Goal: Task Accomplishment & Management: Complete application form

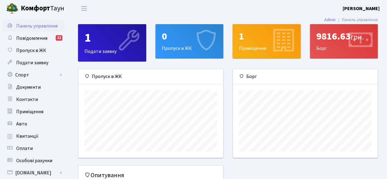
scroll to position [88, 145]
click at [187, 42] on div "0 Пропуск в ЖК" at bounding box center [190, 41] width 68 height 34
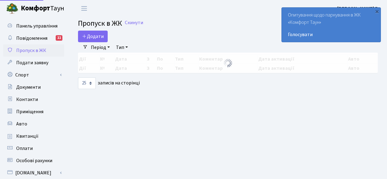
select select "25"
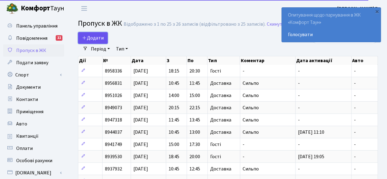
click at [94, 37] on span "Додати" at bounding box center [93, 38] width 22 height 7
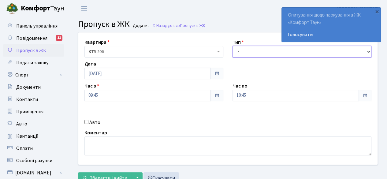
click at [264, 49] on select "- Доставка Таксі Гості Сервіс" at bounding box center [301, 52] width 139 height 12
select select "1"
click at [232, 46] on select "- Доставка Таксі Гості Сервіс" at bounding box center [301, 52] width 139 height 12
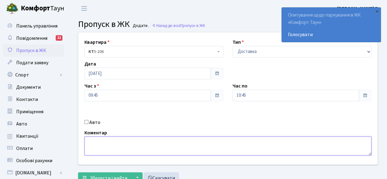
click at [246, 148] on textarea at bounding box center [227, 145] width 287 height 19
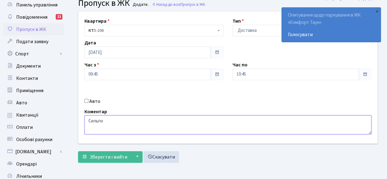
scroll to position [31, 0]
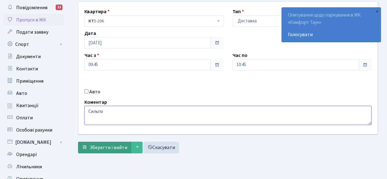
type textarea "Сильпо"
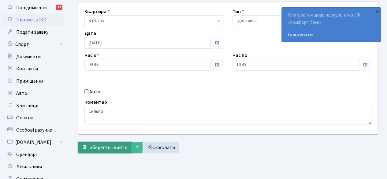
click at [104, 144] on span "Зберегти і вийти" at bounding box center [109, 147] width 38 height 7
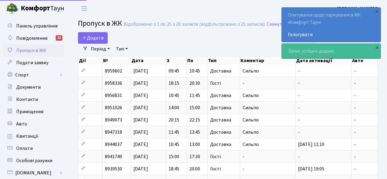
select select "25"
